Goal: Task Accomplishment & Management: Manage account settings

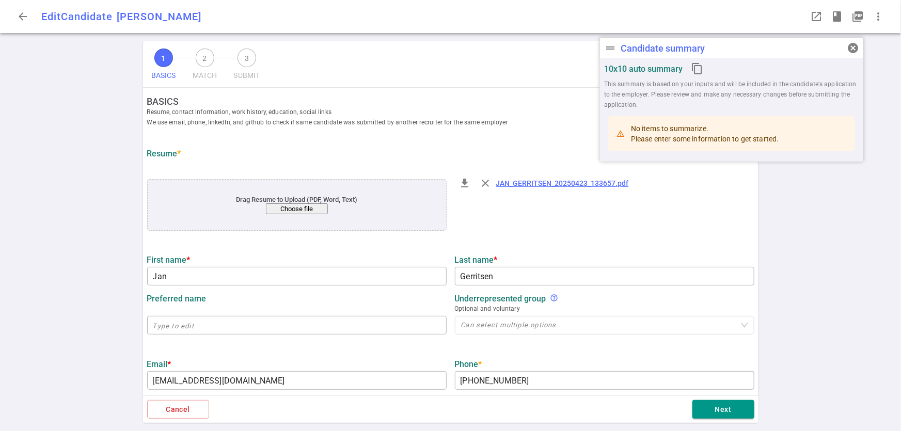
type input "Jan"
type input "Gerritsen"
type input "jan.gerritsen@gmail.com"
type input "+1 510-364-7170"
type input "https://www.linkedin.com/in/jan-gerritsen-65967b"
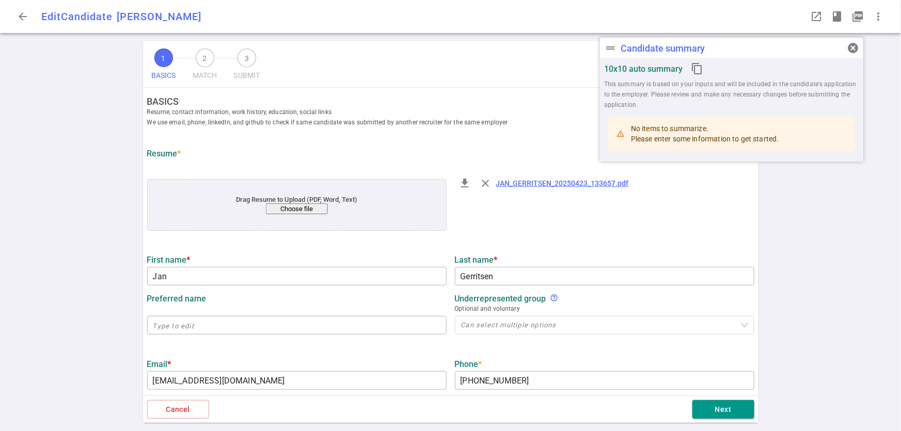
type input "Yactraq Online Inc."
type input "29.5"
type input "20"
type input "Radboud University"
type input "Computer Science"
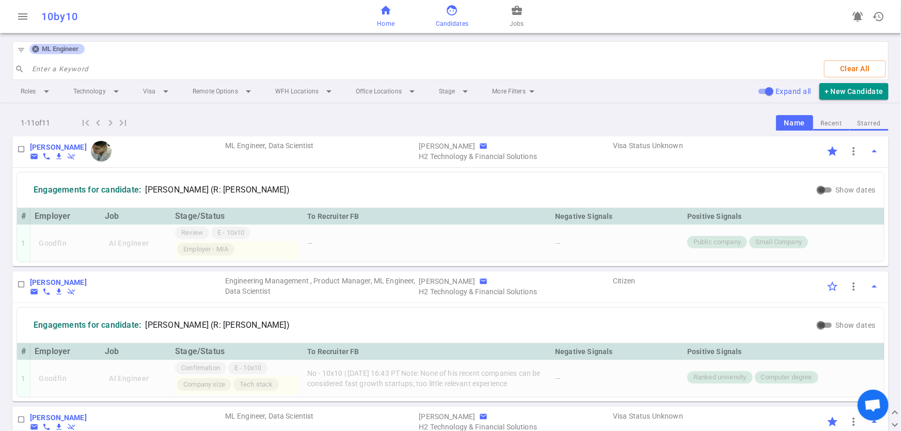
click at [384, 14] on span "home" at bounding box center [385, 10] width 12 height 12
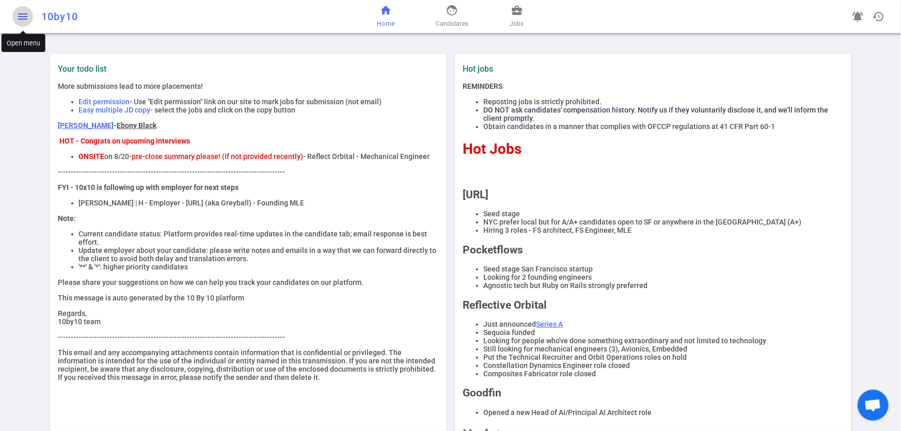
click at [17, 15] on span "menu" at bounding box center [23, 16] width 12 height 12
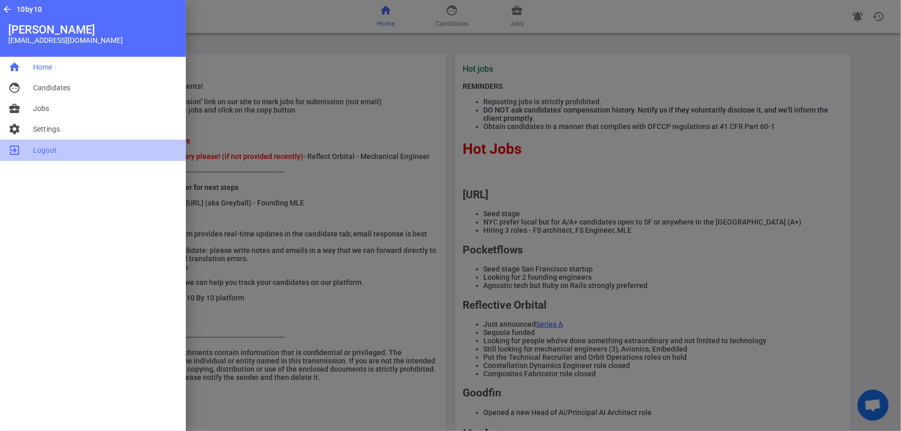
click at [34, 149] on span "Logout" at bounding box center [45, 150] width 24 height 10
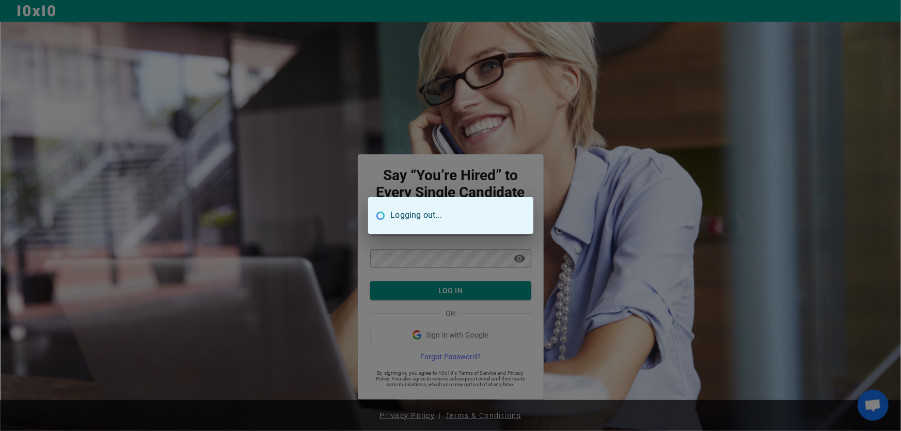
type input "[EMAIL_ADDRESS][DOMAIN_NAME]"
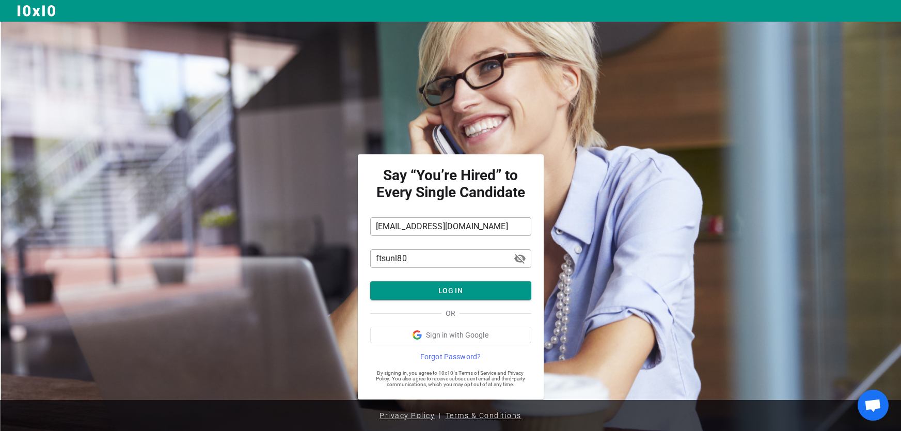
scroll to position [1, 0]
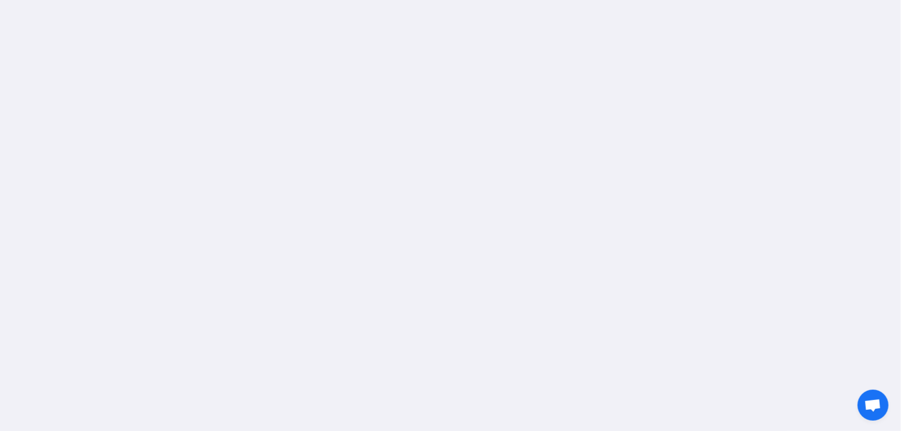
click at [453, 290] on div at bounding box center [450, 215] width 901 height 431
